Goal: Task Accomplishment & Management: Complete application form

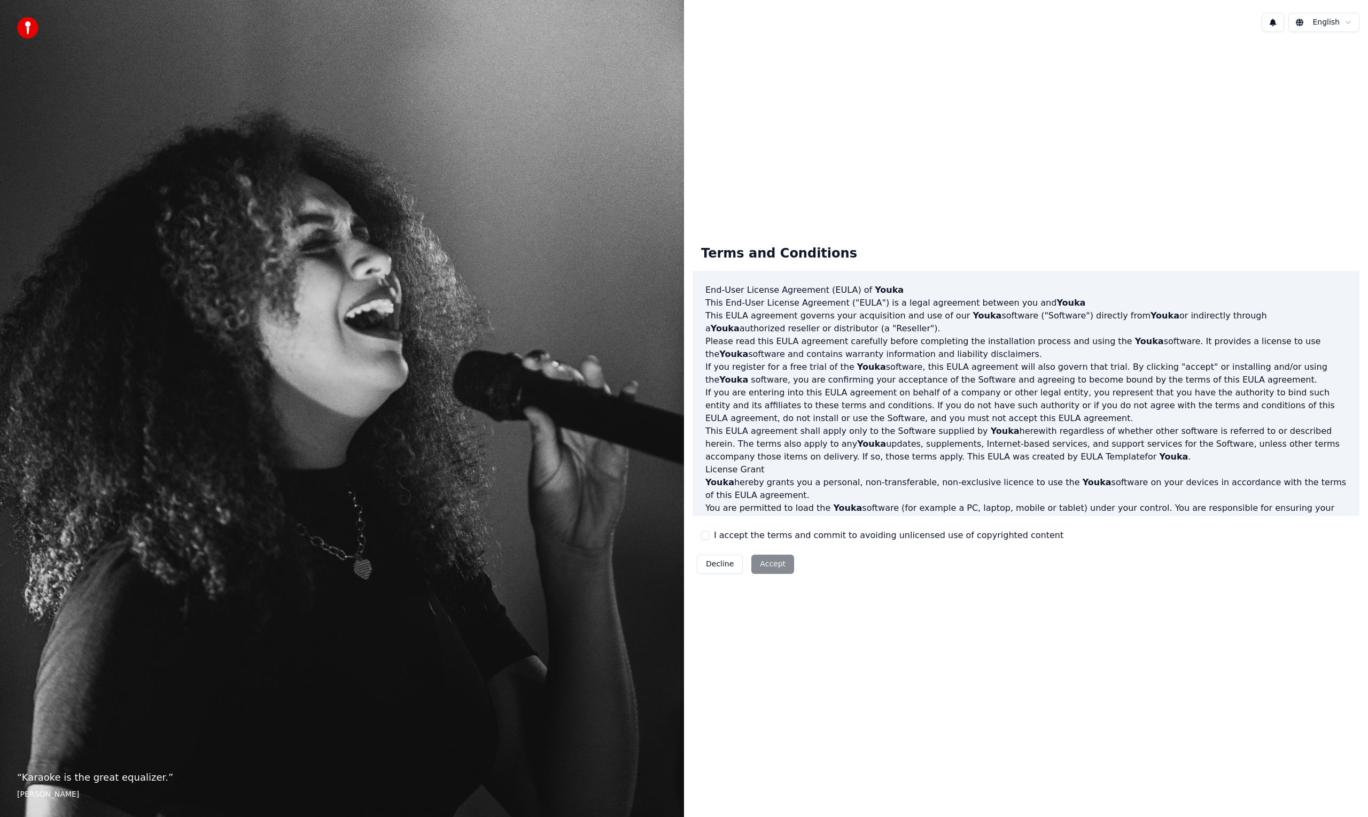
click at [728, 544] on div "Terms and Conditions End-User License Agreement ([PERSON_NAME]) of Youka This E…" at bounding box center [1025, 407] width 667 height 341
click at [703, 534] on button "I accept the terms and commit to avoiding unlicensed use of copyrighted content" at bounding box center [705, 535] width 9 height 9
click at [707, 536] on button "I accept the terms and commit to avoiding unlicensed use of copyrighted content" at bounding box center [705, 535] width 9 height 9
click at [779, 563] on div "Decline Accept" at bounding box center [745, 564] width 106 height 28
click at [705, 534] on button "I accept the terms and commit to avoiding unlicensed use of copyrighted content" at bounding box center [705, 535] width 9 height 9
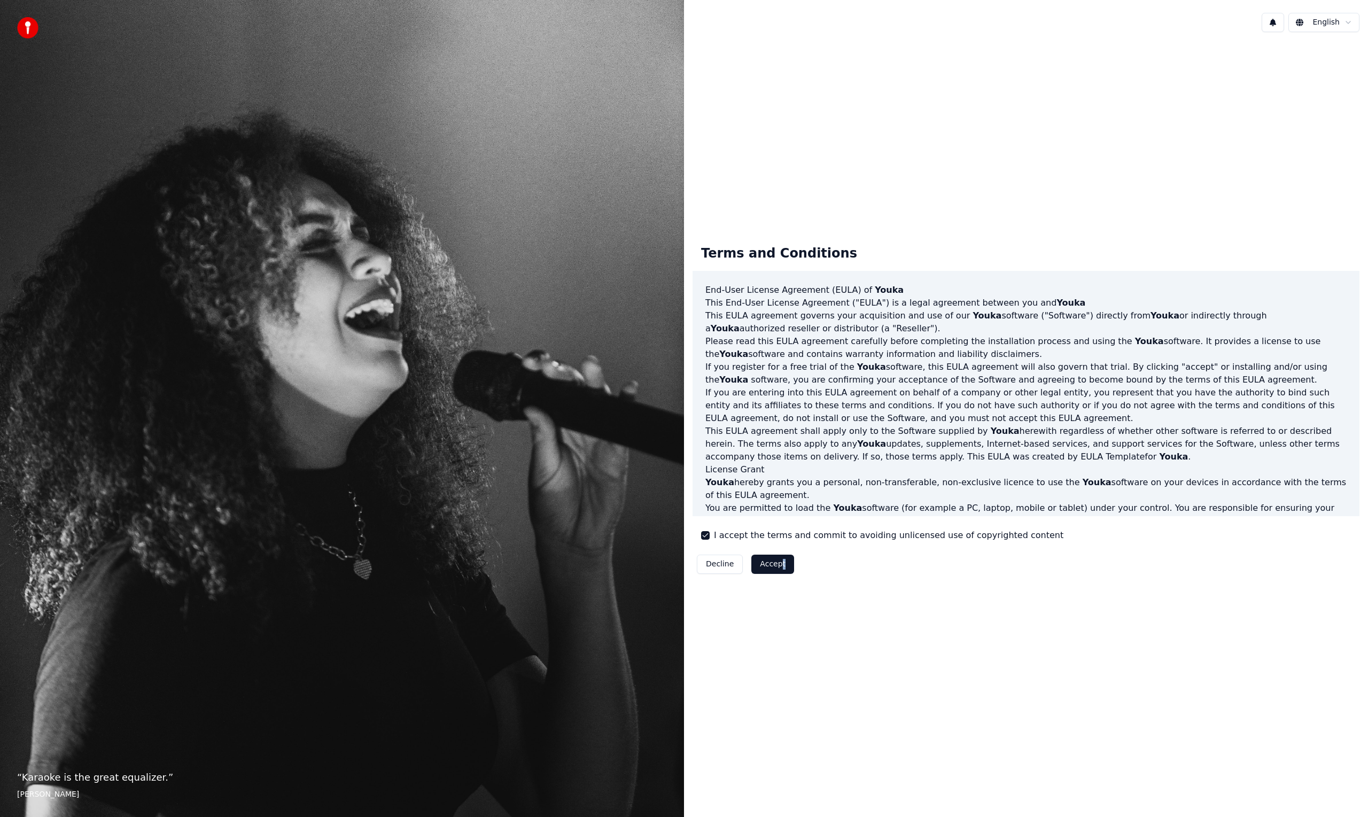
click at [764, 565] on button "Accept" at bounding box center [772, 564] width 43 height 19
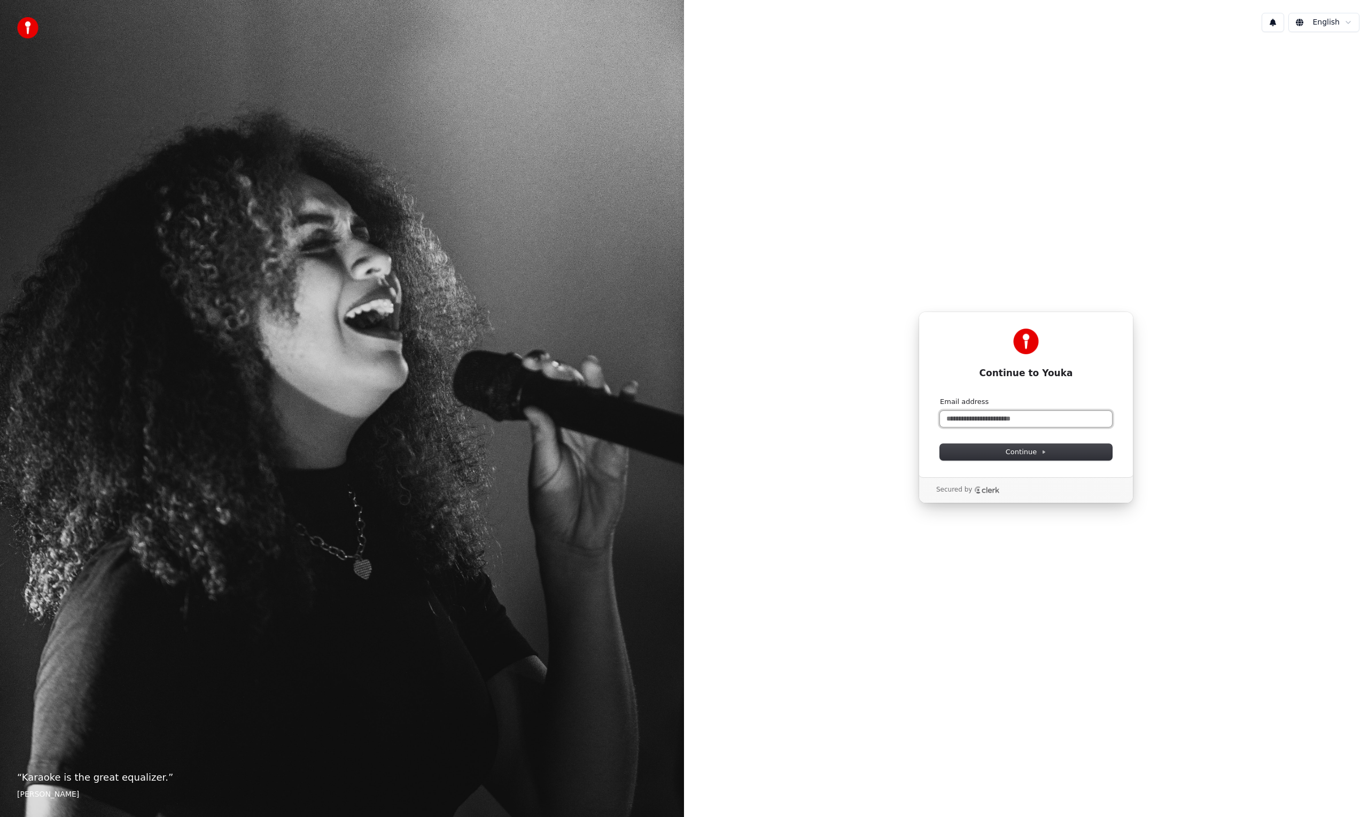
click at [1012, 421] on input "Email address" at bounding box center [1026, 419] width 172 height 16
click at [1043, 453] on icon at bounding box center [1043, 451] width 5 height 5
type input "**********"
